Goal: Find specific page/section: Find specific page/section

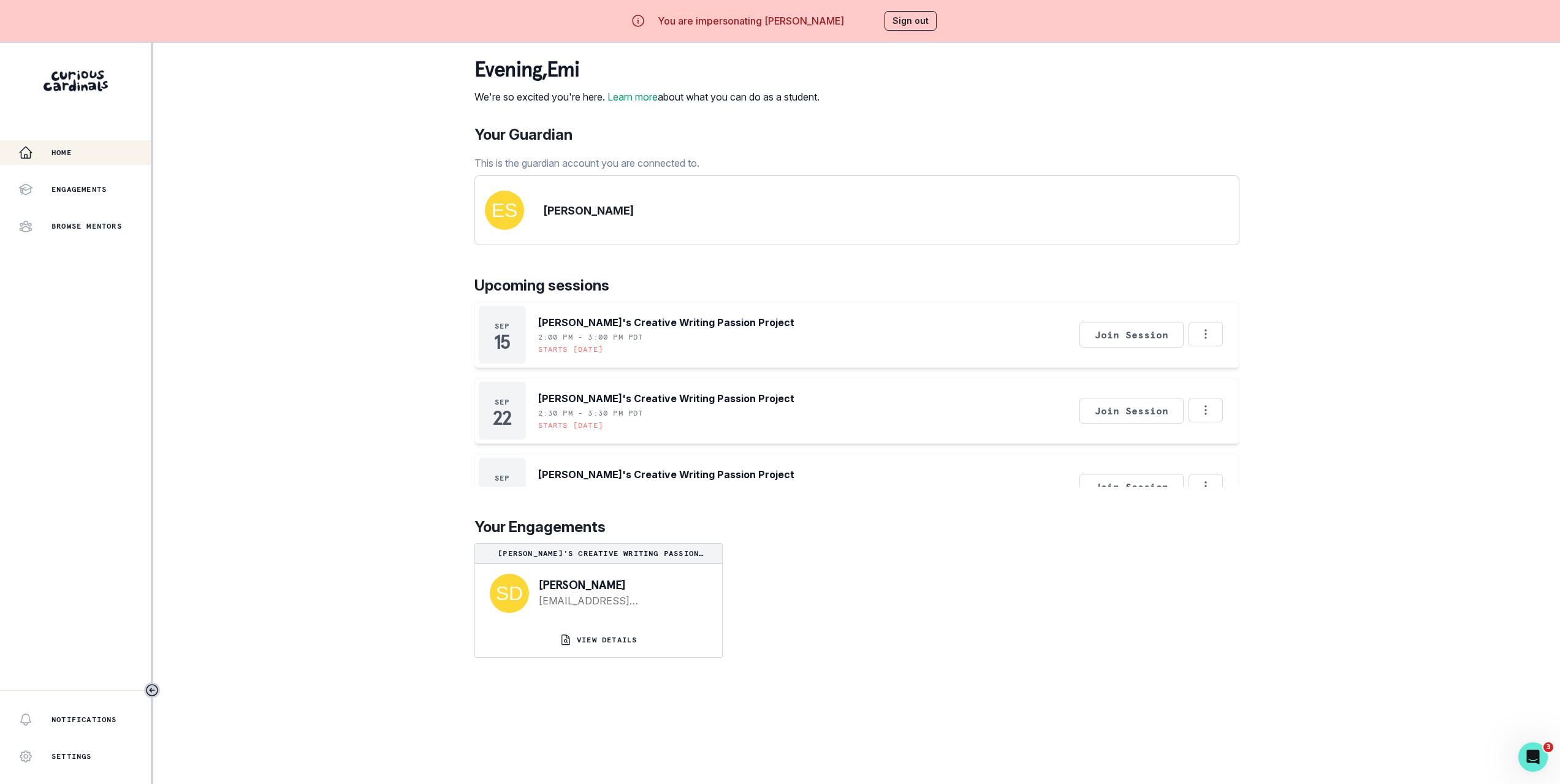
click at [388, 346] on div "Home Engagements Browse Mentors Notifications Settings Sign Out Notifications L…" at bounding box center [780, 435] width 1560 height 784
click at [1204, 341] on icon "Options" at bounding box center [1205, 334] width 13 height 13
click at [1372, 292] on div "Home Engagements Browse Mentors Notifications Settings Sign Out Notifications L…" at bounding box center [780, 435] width 1560 height 784
click at [1209, 347] on button "Options" at bounding box center [1205, 333] width 34 height 24
click at [1295, 309] on div "Home Engagements Browse Mentors Notifications Settings Sign Out Notifications L…" at bounding box center [780, 435] width 1560 height 784
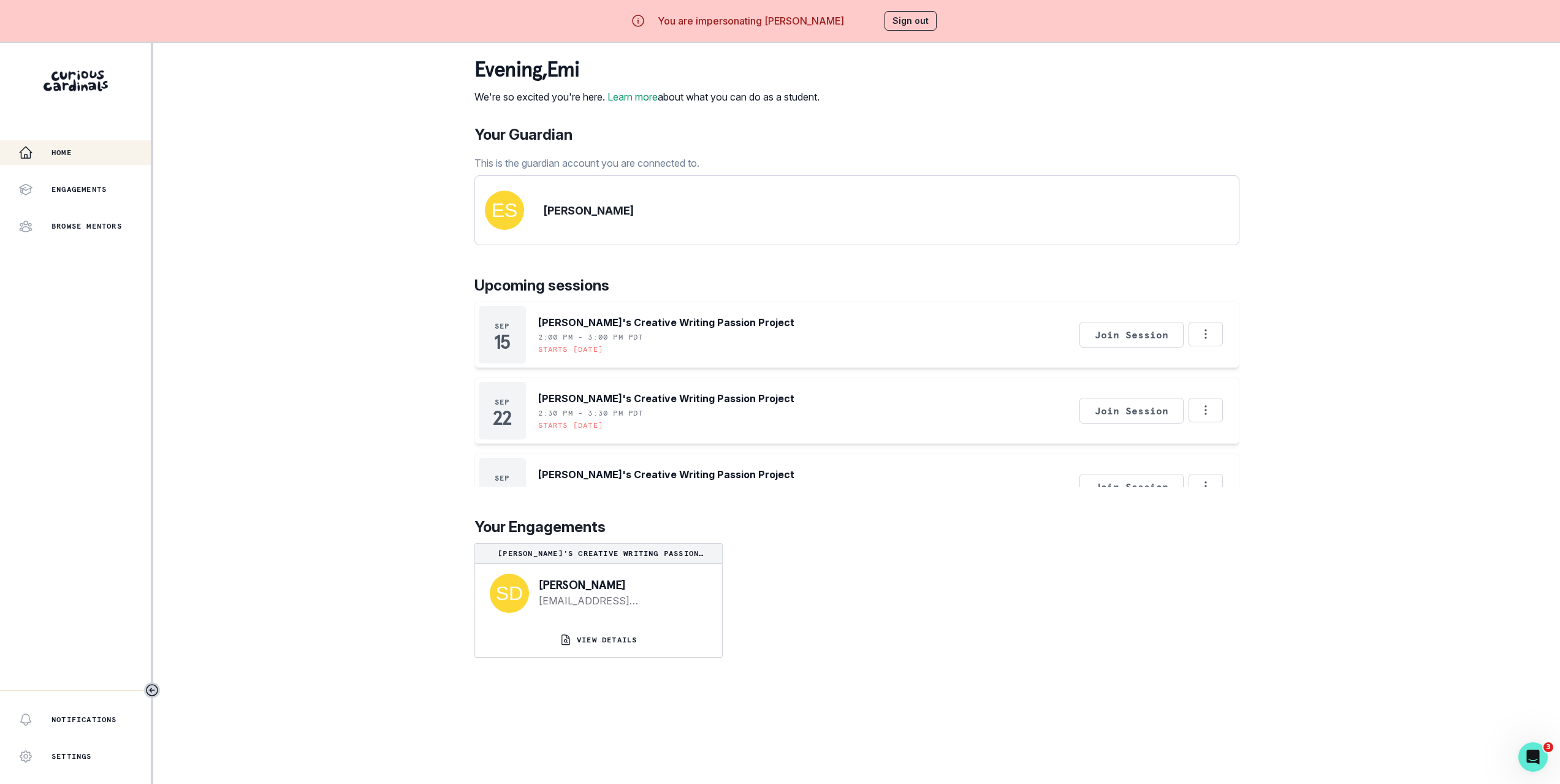
click at [1295, 306] on div "Home Engagements Browse Mentors Notifications Settings Sign Out Notifications L…" at bounding box center [780, 435] width 1560 height 784
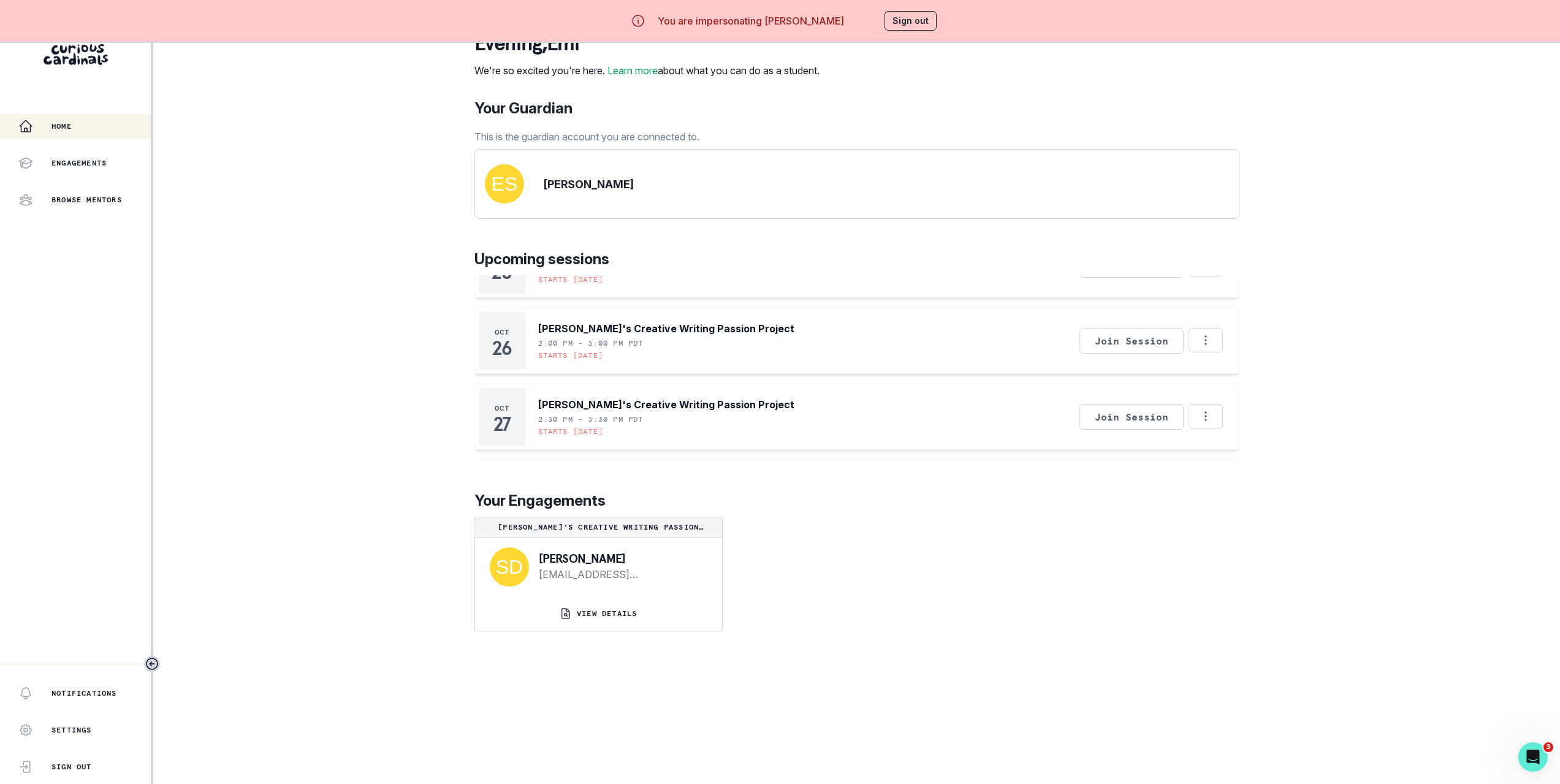
scroll to position [52, 0]
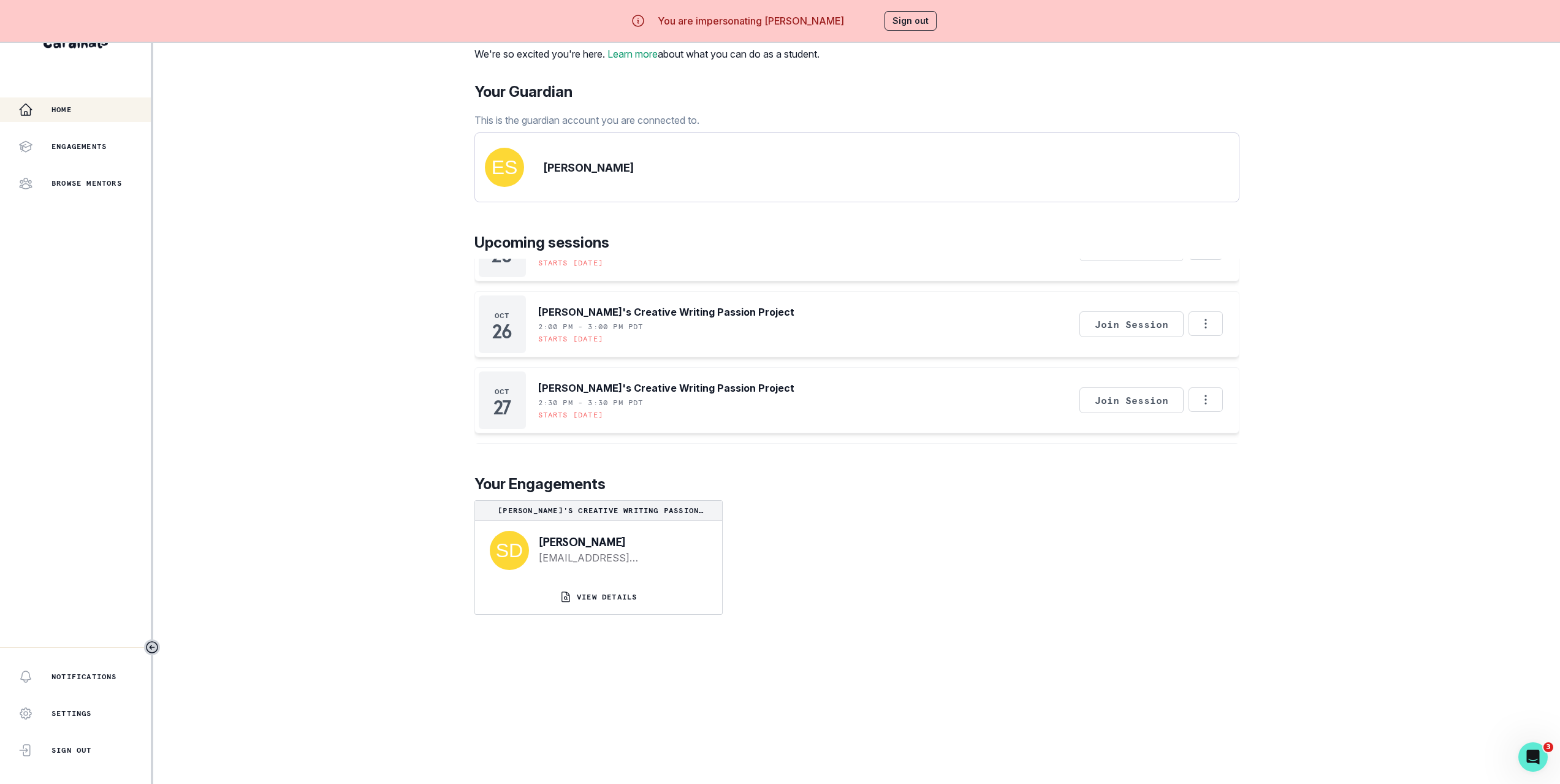
click at [604, 516] on p "[PERSON_NAME]'s Creative Writing Passion Project" at bounding box center [599, 510] width 237 height 10
click at [600, 600] on p "VIEW DETAILS" at bounding box center [607, 596] width 60 height 10
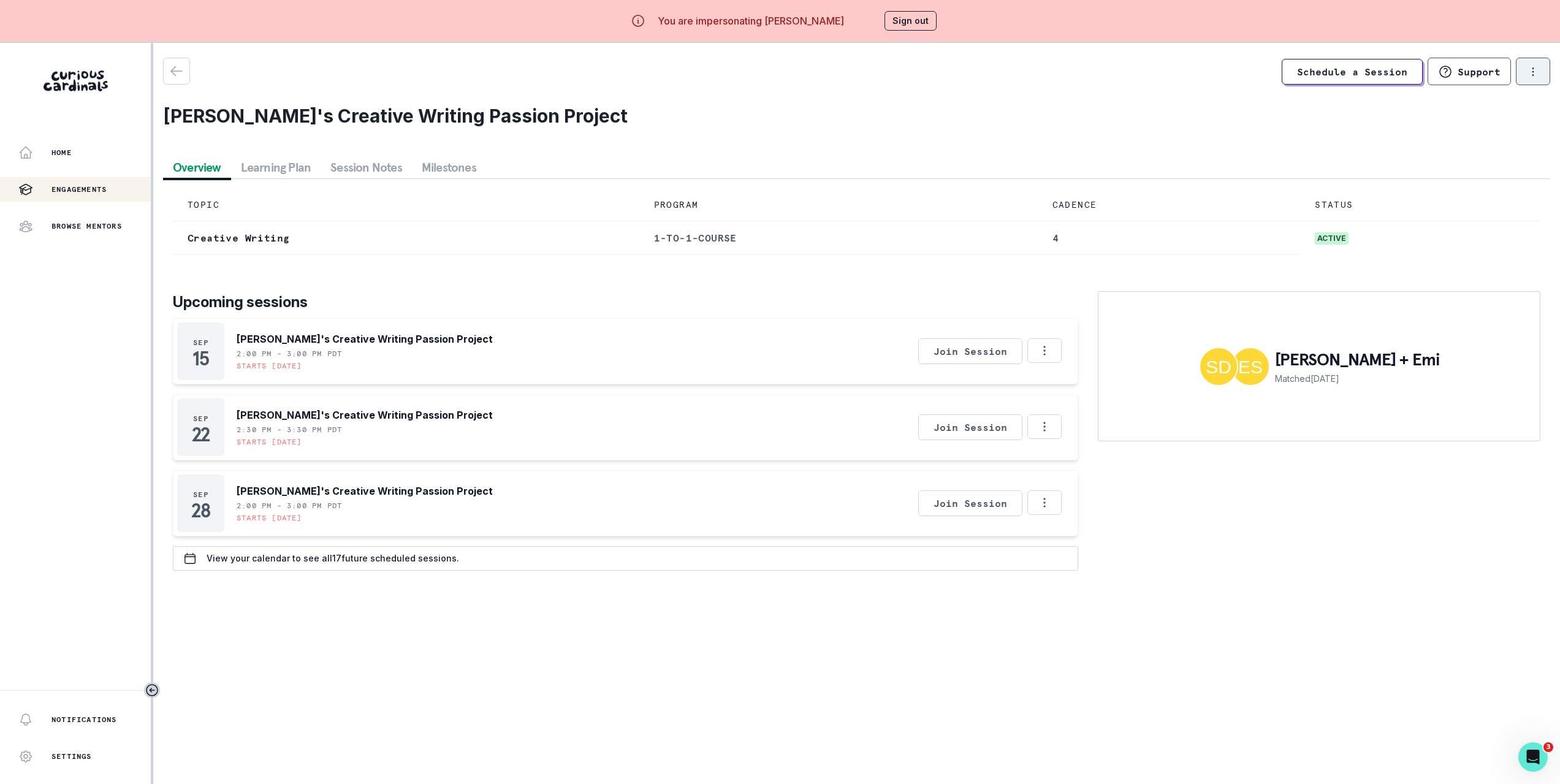
click at [1533, 66] on button "options" at bounding box center [1533, 72] width 34 height 28
click at [1312, 126] on h2 "[PERSON_NAME]'s Creative Writing Passion Project" at bounding box center [857, 116] width 1387 height 22
click at [174, 65] on icon "button" at bounding box center [177, 71] width 15 height 15
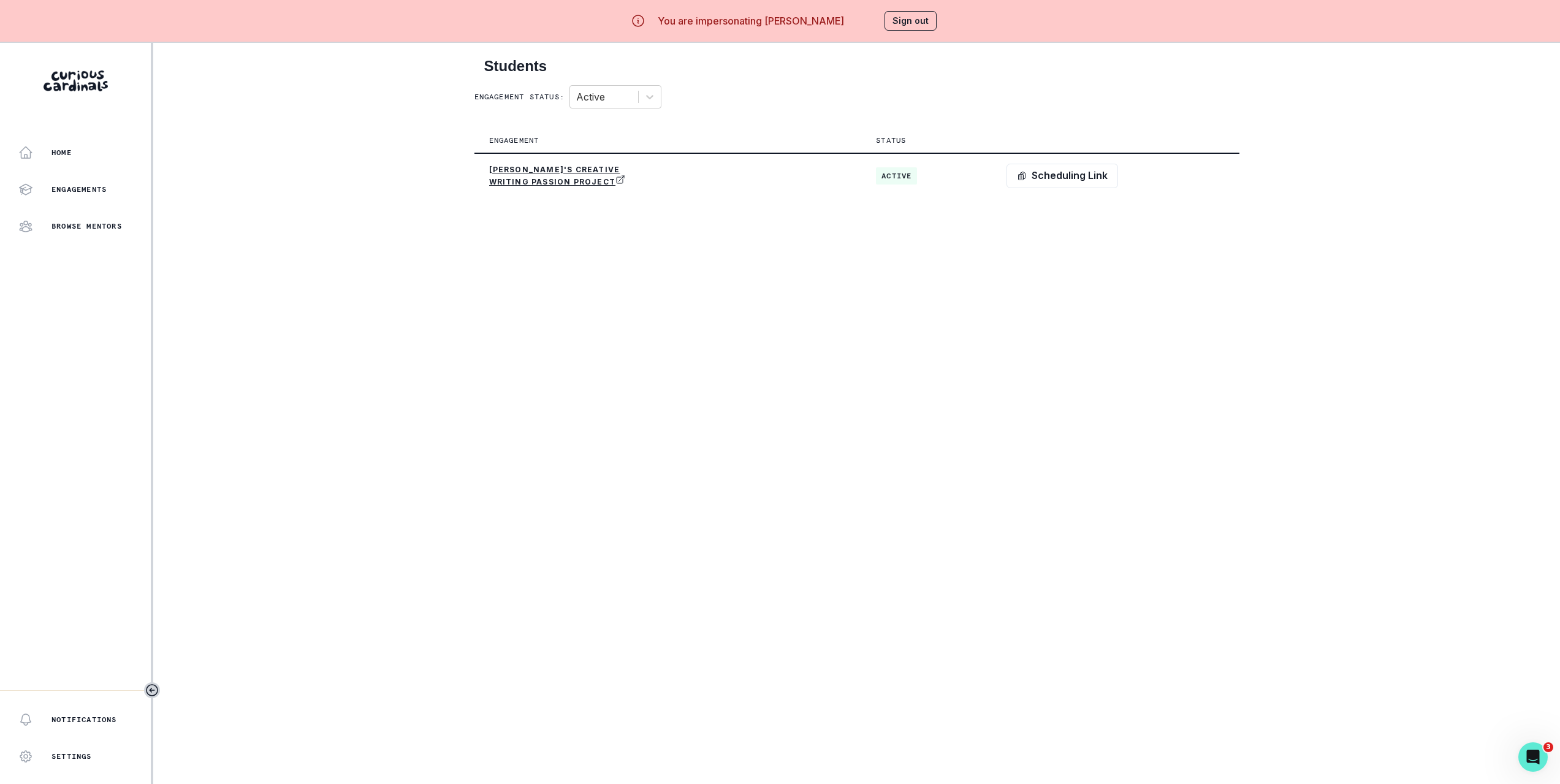
click at [936, 22] on div "You are impersonating [PERSON_NAME] Sign out" at bounding box center [780, 21] width 348 height 29
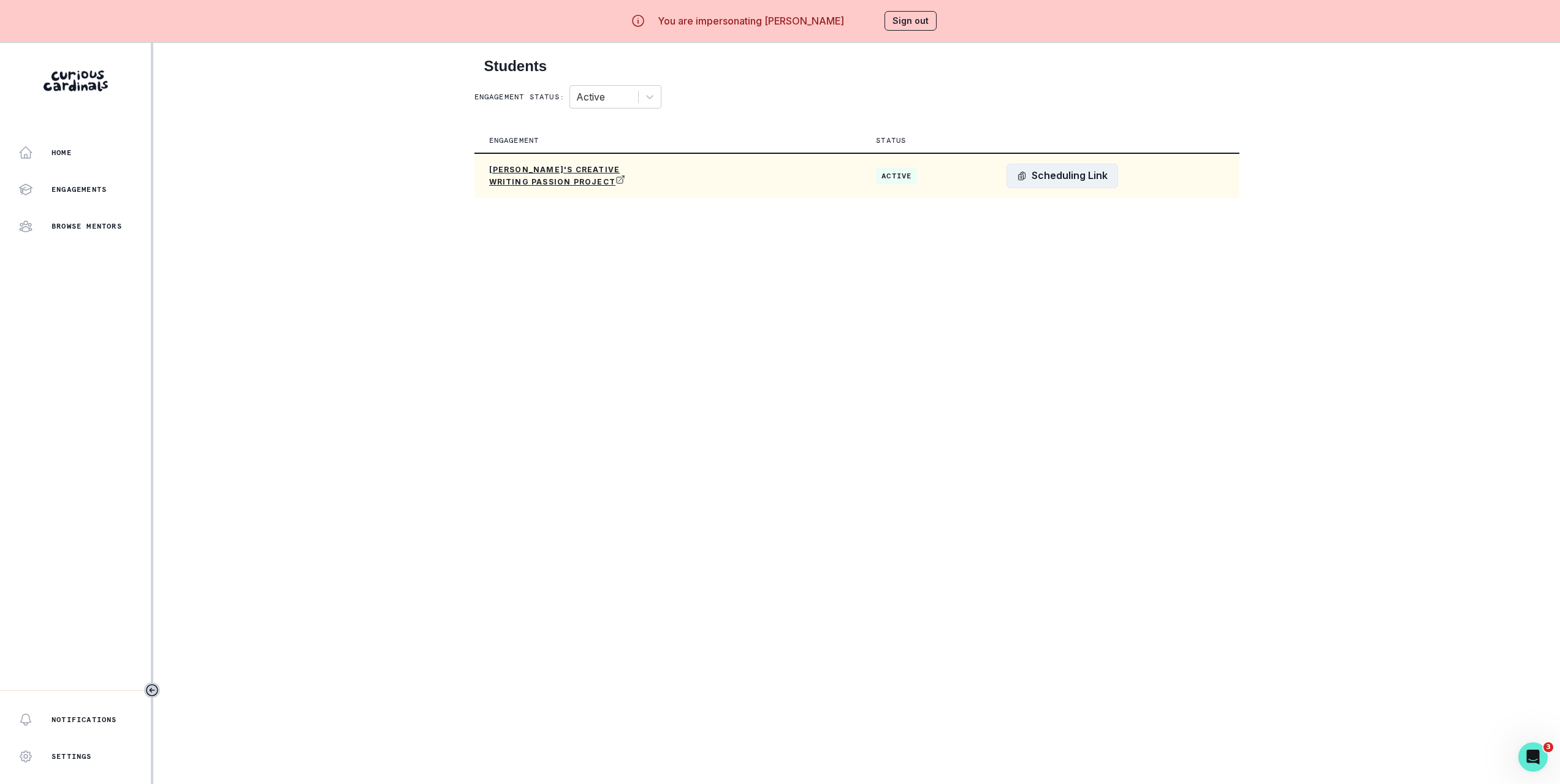
click at [1104, 171] on button "Scheduling Link" at bounding box center [1062, 175] width 111 height 24
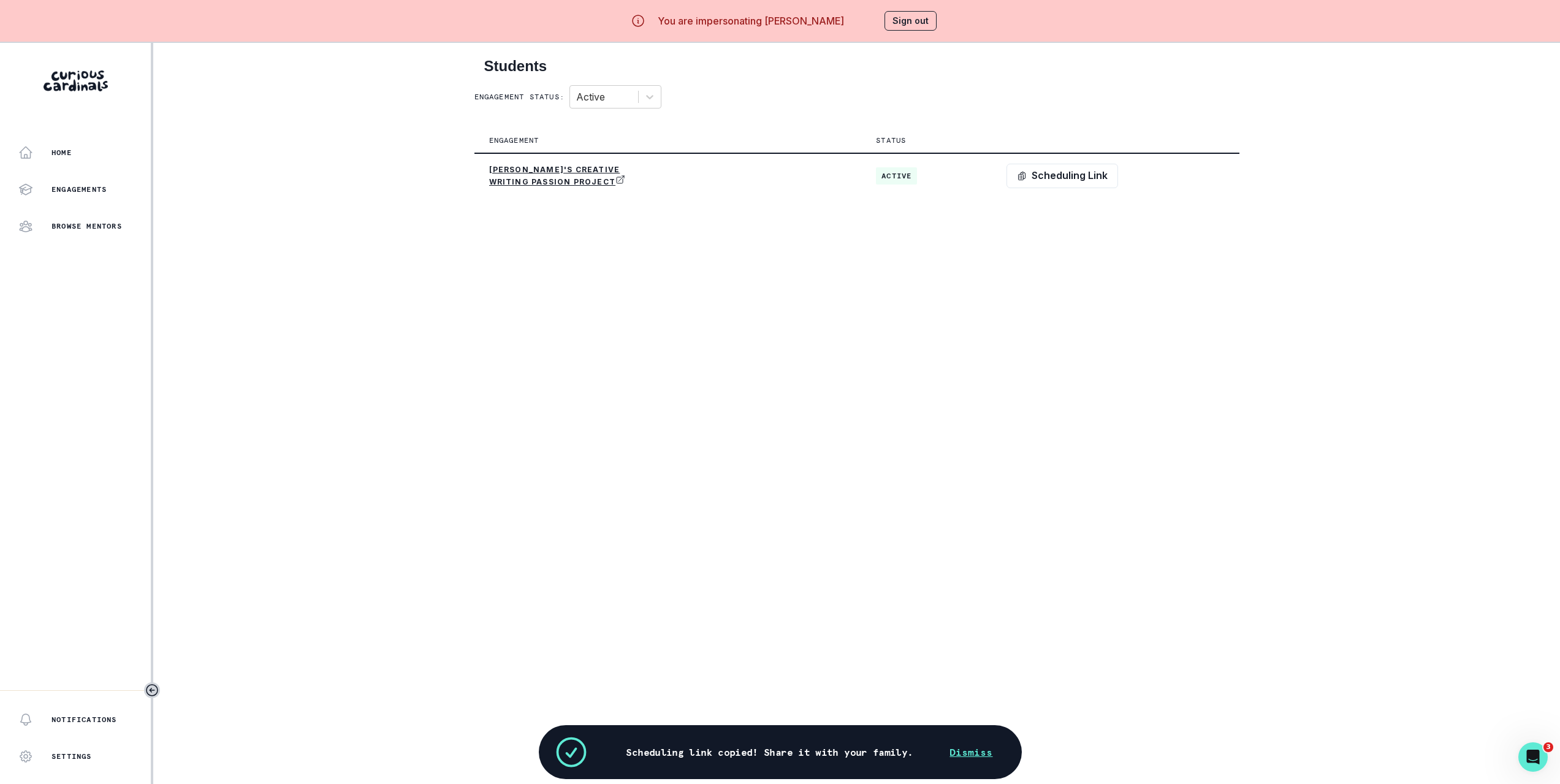
click at [708, 350] on main "Students Engagement status: Active Engagement Status Emi's Creative Writing Pas…" at bounding box center [857, 435] width 785 height 784
click at [392, 178] on div "Home Engagements Browse Mentors Notifications Settings Sign Out Notifications L…" at bounding box center [780, 435] width 1560 height 784
click at [72, 142] on button "Home" at bounding box center [75, 152] width 151 height 24
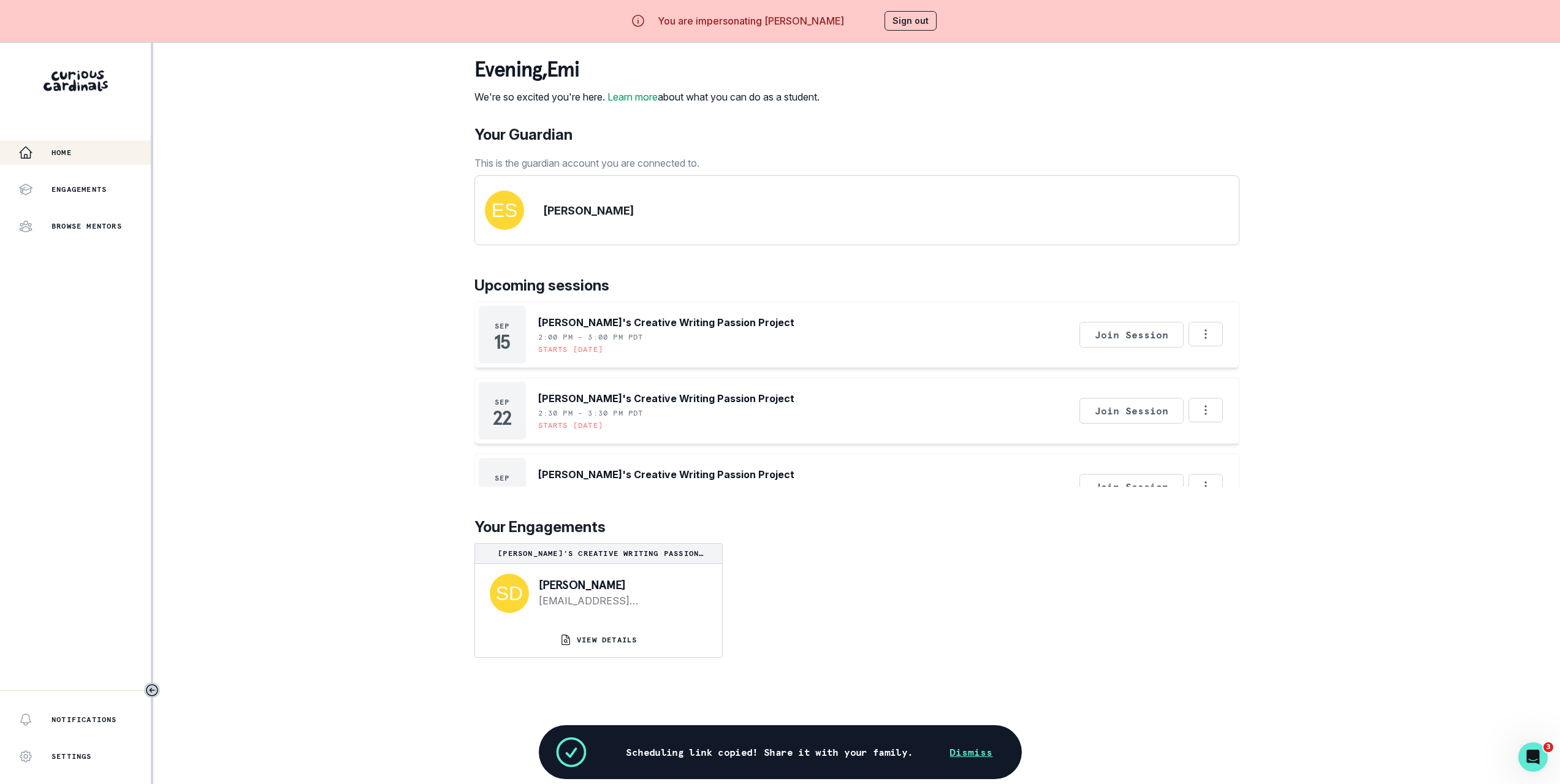
click at [279, 236] on div "Home Engagements Browse Mentors Notifications Settings Sign Out Notifications L…" at bounding box center [780, 435] width 1560 height 784
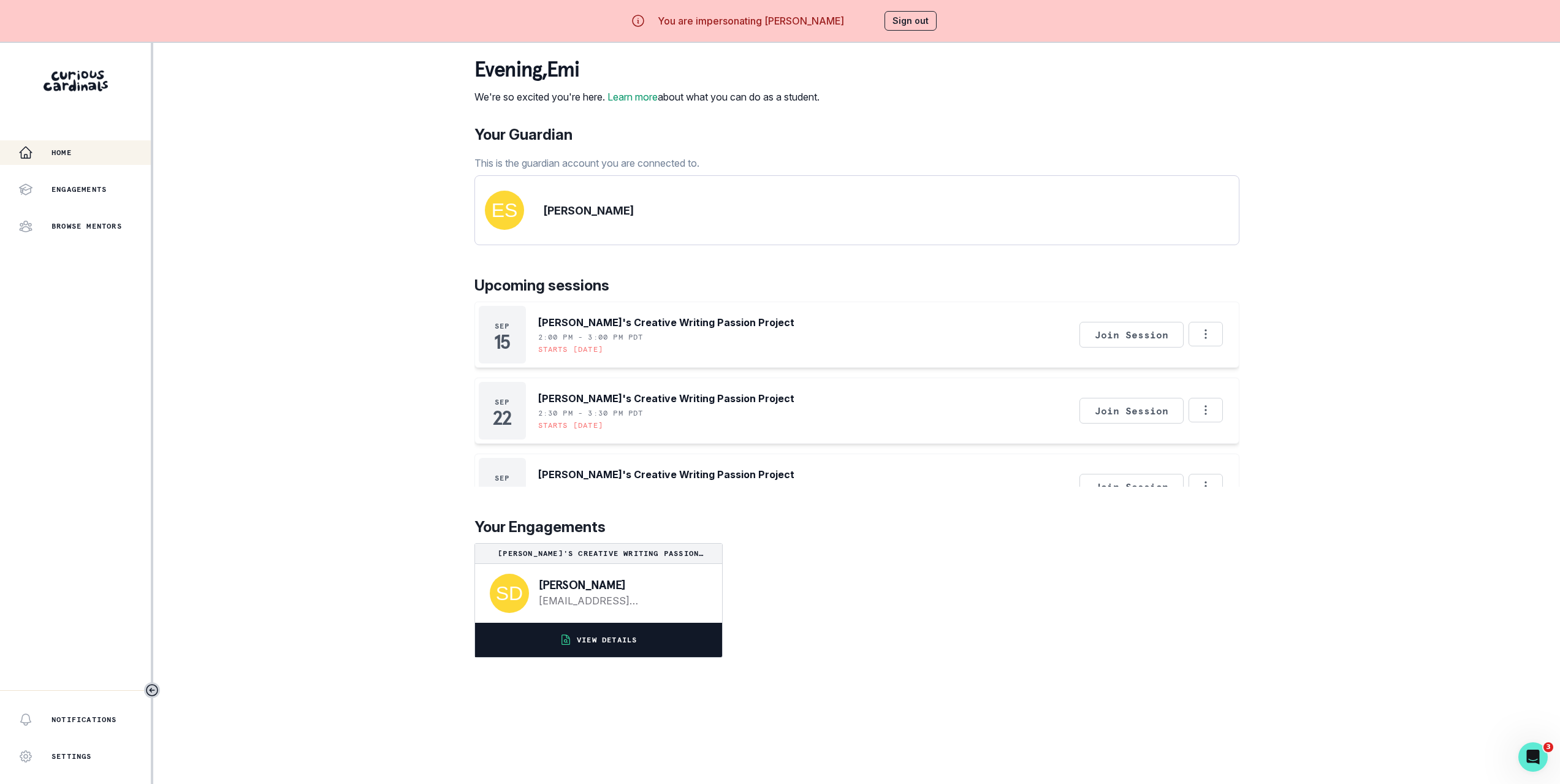
click at [668, 649] on button "VIEW DETAILS" at bounding box center [598, 640] width 247 height 34
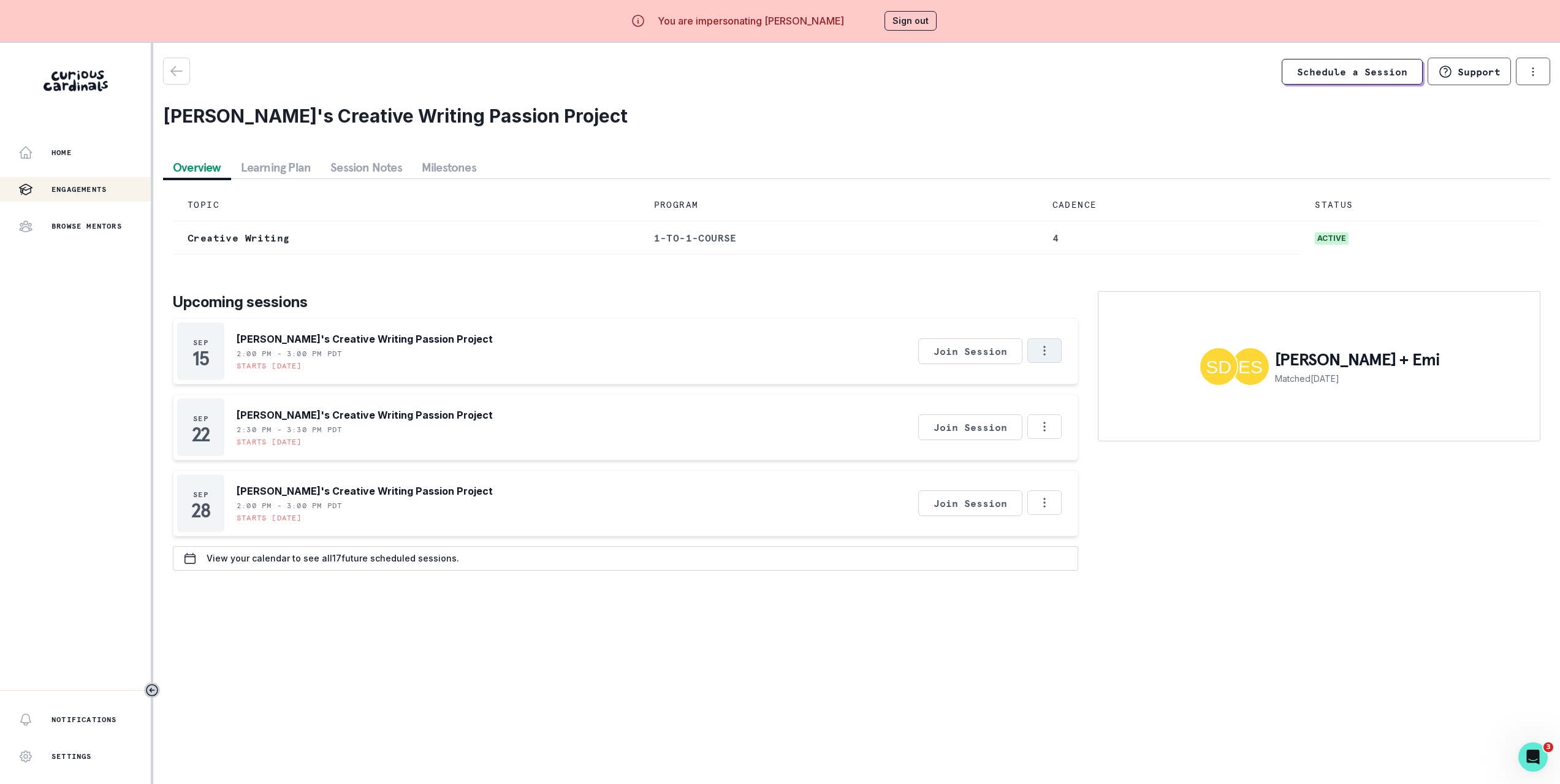
click at [1051, 358] on icon "Options" at bounding box center [1044, 350] width 13 height 13
click at [1345, 595] on div "Schedule a Session Support Request engagement pause Cancel subscription Emi's C…" at bounding box center [857, 319] width 1387 height 552
click at [1059, 439] on button "Options" at bounding box center [1044, 426] width 34 height 24
click at [1238, 555] on div "[PERSON_NAME] + Emi Matched [DATE]" at bounding box center [1319, 430] width 443 height 279
click at [58, 150] on p "Home" at bounding box center [62, 152] width 21 height 10
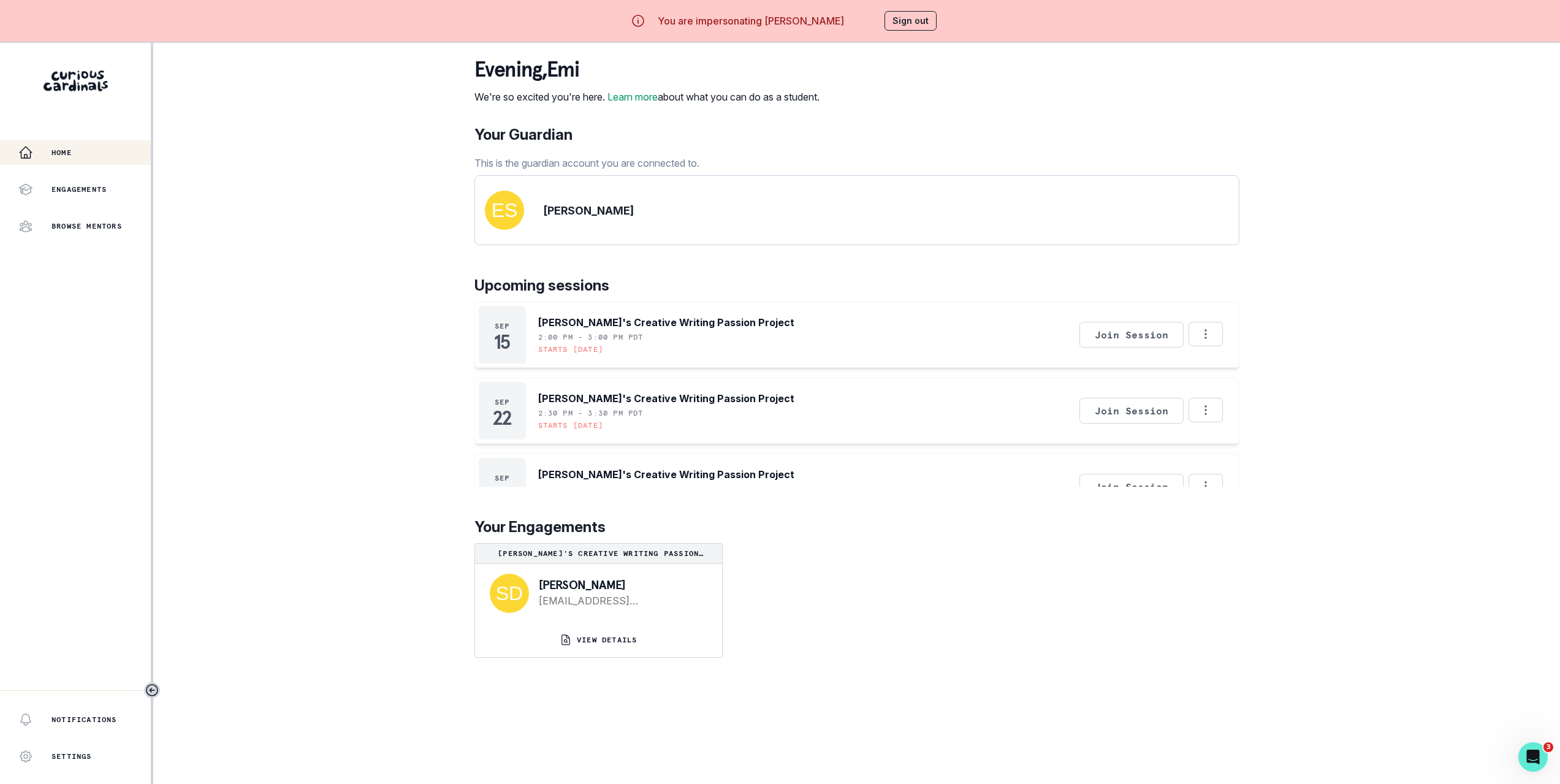
click at [556, 219] on p "[PERSON_NAME]" at bounding box center [588, 210] width 90 height 17
drag, startPoint x: 556, startPoint y: 223, endPoint x: 586, endPoint y: 226, distance: 30.1
click at [586, 219] on p "[PERSON_NAME]" at bounding box center [588, 210] width 90 height 17
copy p "[PERSON_NAME]"
click at [302, 197] on div "Home Engagements Browse Mentors Notifications Settings Sign Out Notifications L…" at bounding box center [780, 435] width 1560 height 784
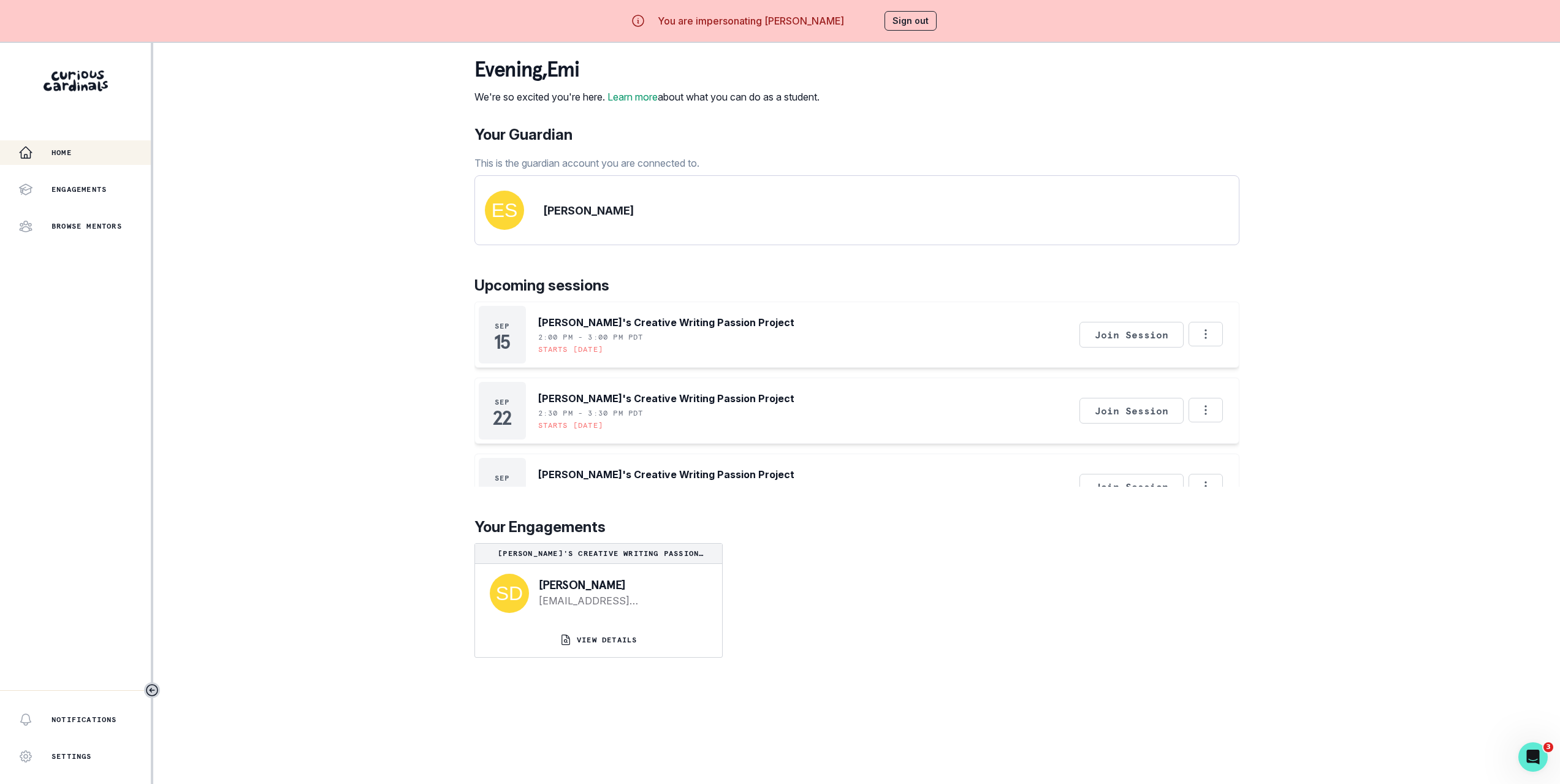
click at [903, 14] on button "Sign out" at bounding box center [910, 21] width 52 height 20
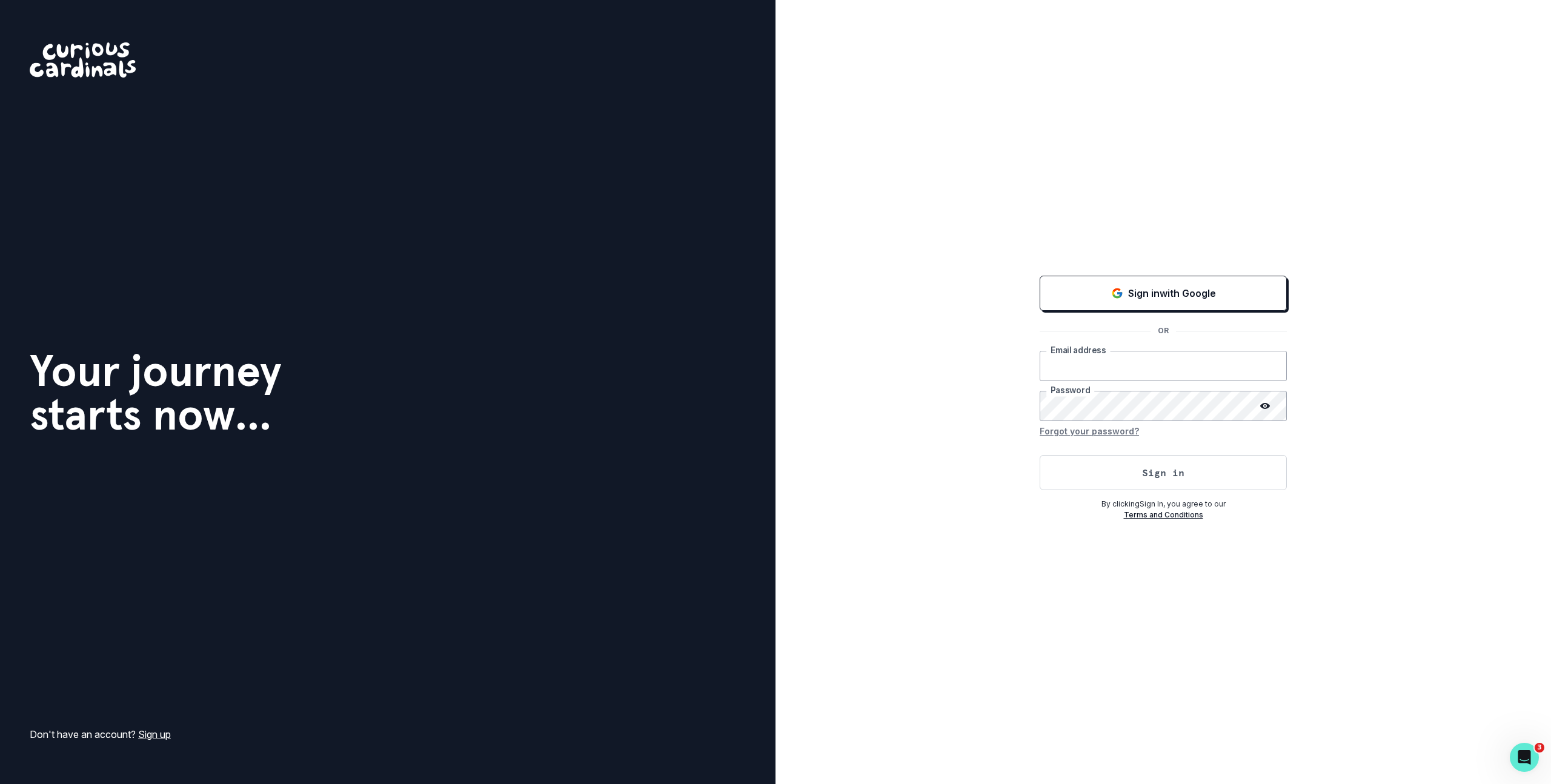
type input "[PERSON_NAME][EMAIL_ADDRESS][DOMAIN_NAME]"
click at [1047, 202] on div "Sign in with Google OR [PERSON_NAME][EMAIL_ADDRESS][DOMAIN_NAME] Email address …" at bounding box center [1163, 392] width 776 height 784
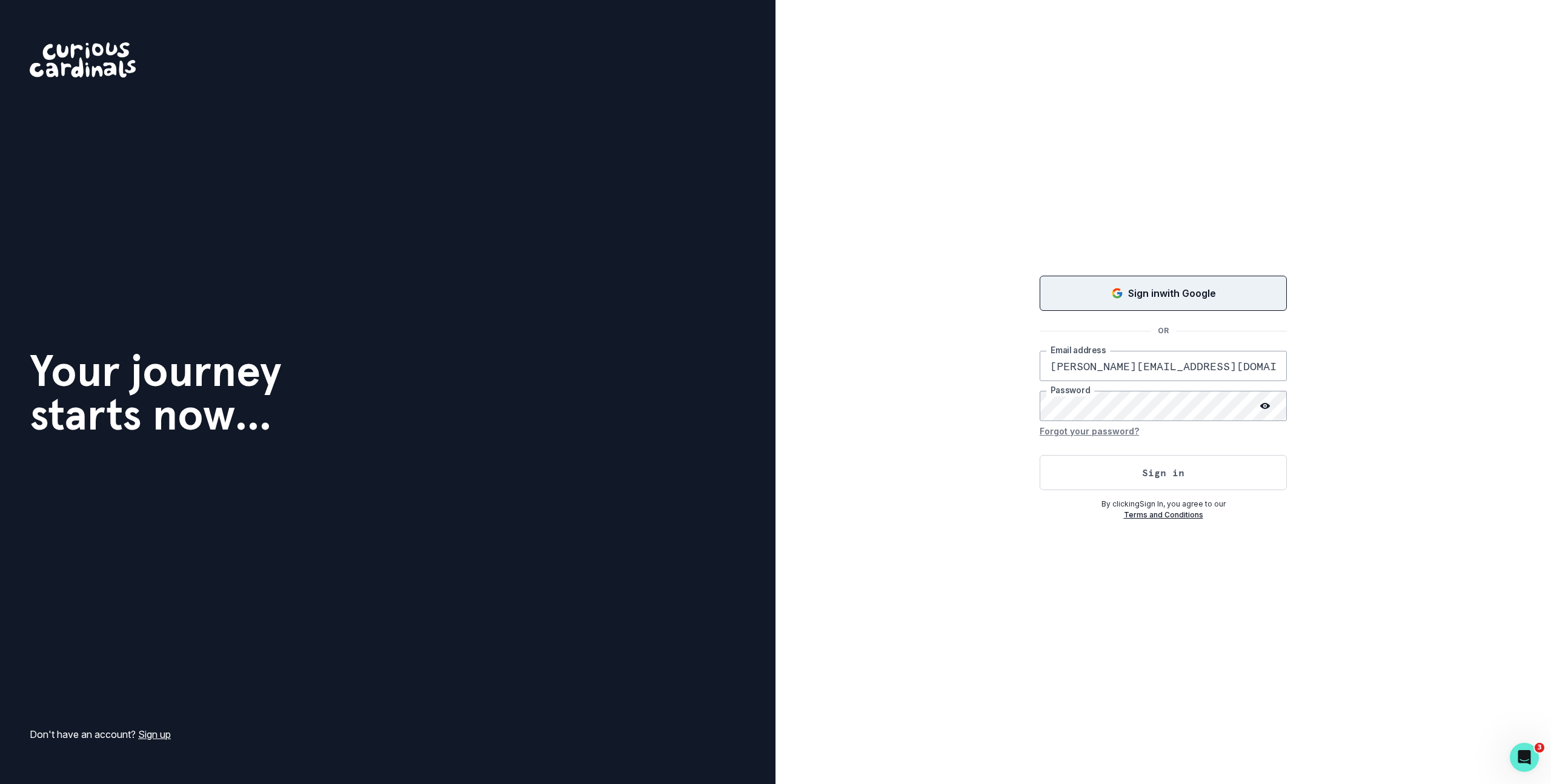
click at [1156, 284] on button "Sign in with Google" at bounding box center [1163, 293] width 247 height 35
